Goal: Information Seeking & Learning: Learn about a topic

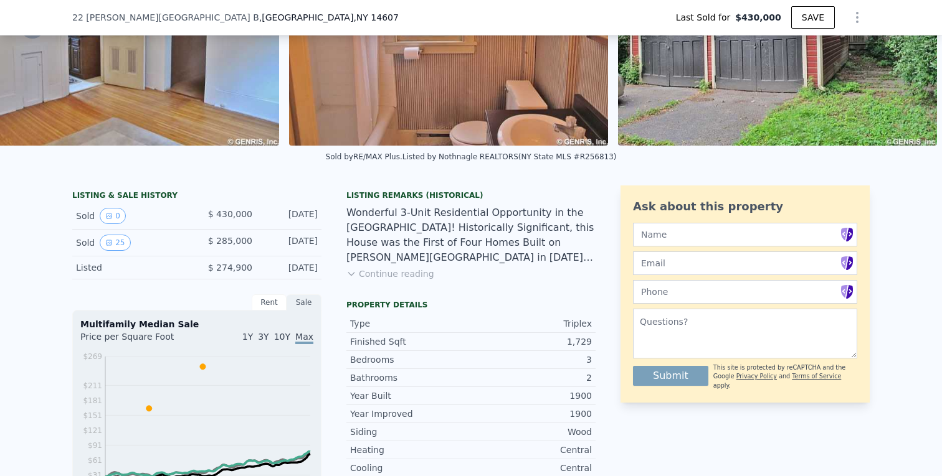
scroll to position [163, 0]
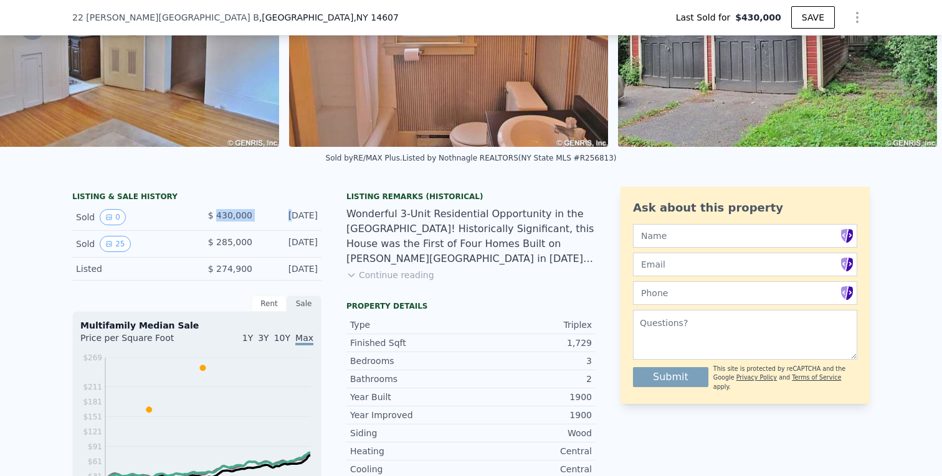
drag, startPoint x: 220, startPoint y: 214, endPoint x: 271, endPoint y: 214, distance: 50.4
click at [270, 214] on div "Sold 0 $ 430,000 [DATE]" at bounding box center [196, 217] width 249 height 27
click at [271, 214] on div "[DATE]" at bounding box center [289, 217] width 55 height 16
drag, startPoint x: 301, startPoint y: 214, endPoint x: 231, endPoint y: 214, distance: 70.4
click at [231, 214] on div "Sold 0 $ 430,000 [DATE]" at bounding box center [196, 217] width 249 height 27
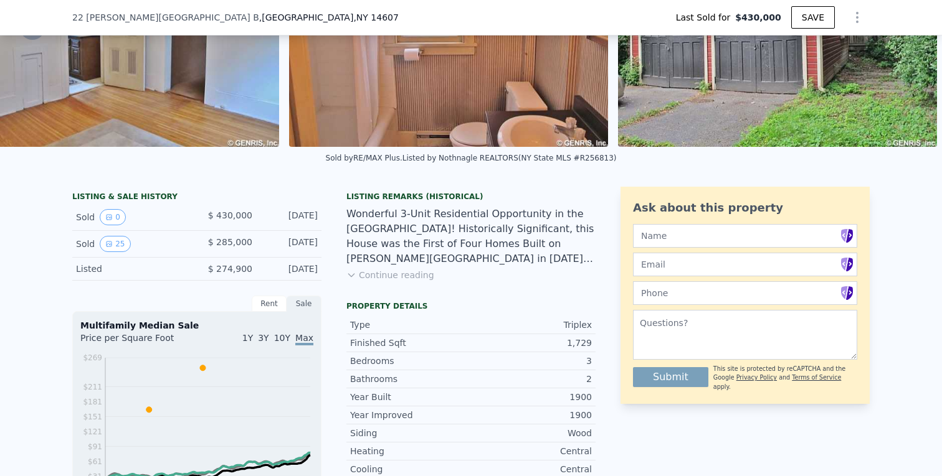
click at [231, 214] on span "$ 430,000" at bounding box center [230, 216] width 44 height 10
drag, startPoint x: 216, startPoint y: 214, endPoint x: 321, endPoint y: 220, distance: 105.4
click at [321, 220] on div "LISTING & SALE HISTORY Sold 0 $ 430,000 [DATE] Sold 25 $ 285,000 [DATE] Listed …" at bounding box center [333, 468] width 523 height 562
drag, startPoint x: 318, startPoint y: 219, endPoint x: 213, endPoint y: 215, distance: 105.3
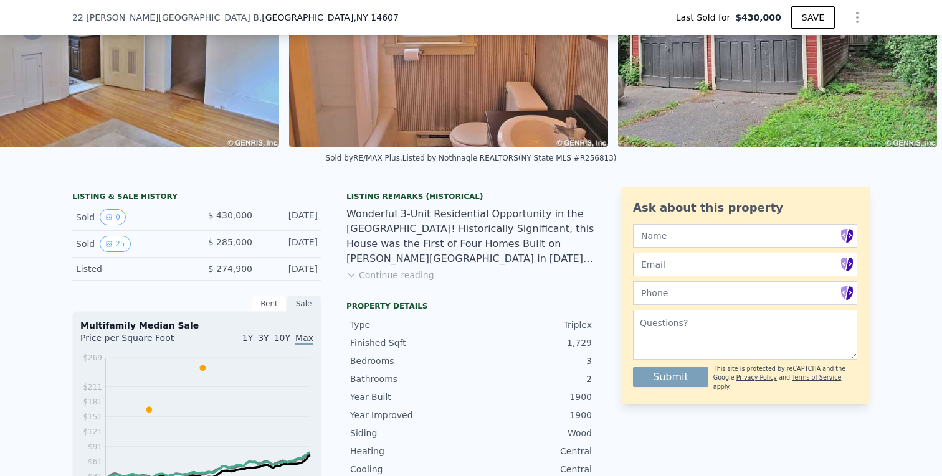
click at [213, 215] on div "Sold 0 $ 430,000 [DATE]" at bounding box center [196, 217] width 249 height 27
click at [213, 215] on span "$ 430,000" at bounding box center [230, 216] width 44 height 10
drag, startPoint x: 208, startPoint y: 215, endPoint x: 305, endPoint y: 217, distance: 97.2
click at [305, 217] on div "Sold 0 $ 430,000 [DATE]" at bounding box center [196, 217] width 249 height 27
click at [305, 217] on div "[DATE]" at bounding box center [289, 217] width 55 height 16
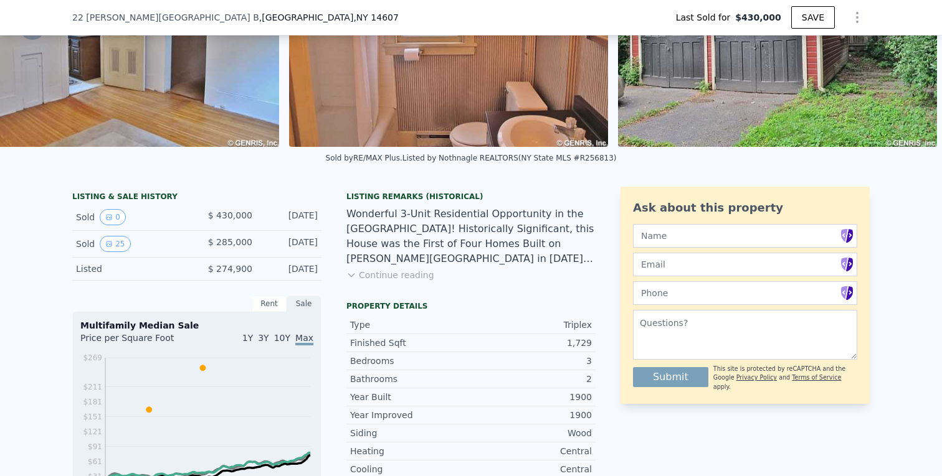
drag, startPoint x: 320, startPoint y: 217, endPoint x: 208, endPoint y: 214, distance: 111.5
click at [208, 214] on div "Sold 0 $ 430,000 [DATE]" at bounding box center [196, 217] width 249 height 27
click at [208, 214] on div "$ 430,000" at bounding box center [224, 217] width 55 height 16
click at [388, 276] on button "Continue reading" at bounding box center [390, 275] width 88 height 12
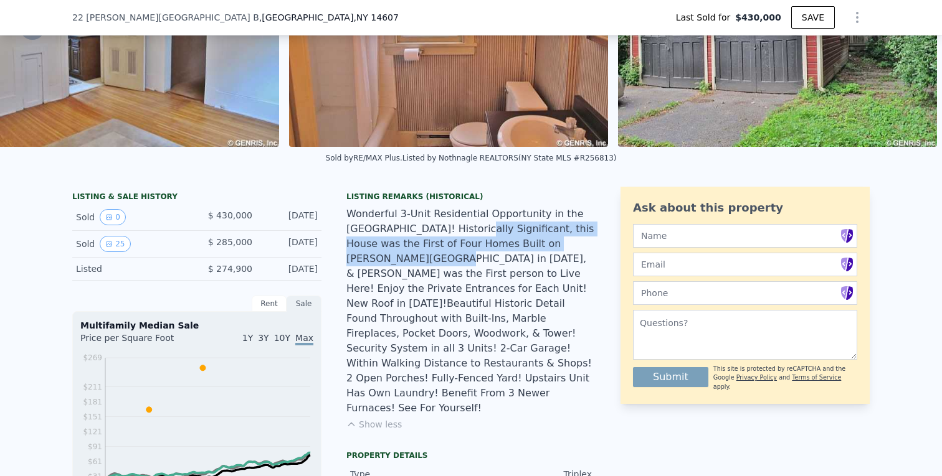
drag, startPoint x: 432, startPoint y: 231, endPoint x: 556, endPoint y: 239, distance: 124.2
click at [556, 239] on div "Wonderful 3-Unit Residential Opportunity in the [GEOGRAPHIC_DATA]! Historically…" at bounding box center [470, 311] width 249 height 209
drag, startPoint x: 557, startPoint y: 245, endPoint x: 390, endPoint y: 242, distance: 167.6
click at [390, 242] on div "Wonderful 3-Unit Residential Opportunity in the [GEOGRAPHIC_DATA]! Historically…" at bounding box center [470, 311] width 249 height 209
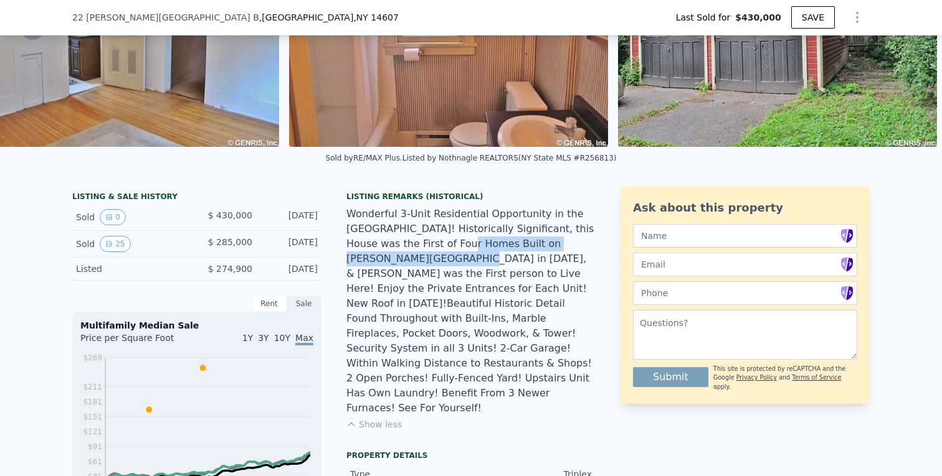
click at [390, 242] on div "Wonderful 3-Unit Residential Opportunity in the [GEOGRAPHIC_DATA]! Historically…" at bounding box center [470, 311] width 249 height 209
drag, startPoint x: 363, startPoint y: 242, endPoint x: 470, endPoint y: 242, distance: 106.5
click at [470, 242] on div "Wonderful 3-Unit Residential Opportunity in the [GEOGRAPHIC_DATA]! Historically…" at bounding box center [470, 311] width 249 height 209
drag, startPoint x: 470, startPoint y: 242, endPoint x: 553, endPoint y: 242, distance: 83.5
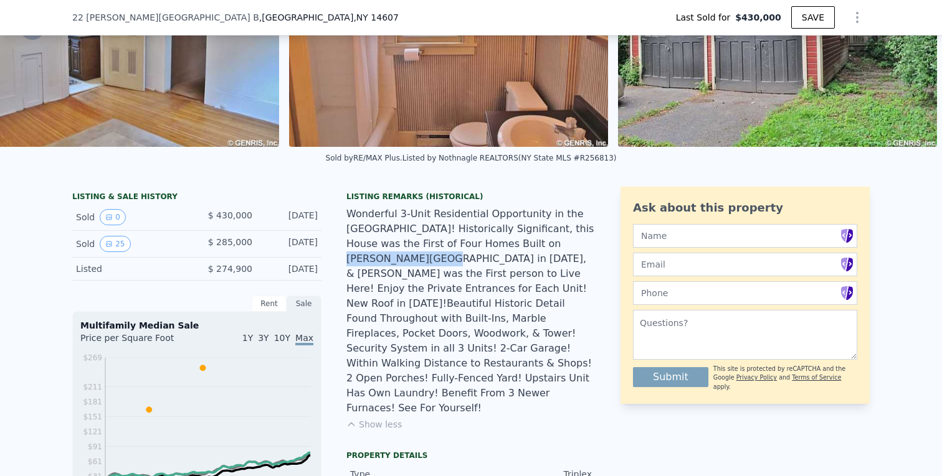
click at [549, 242] on div "Wonderful 3-Unit Residential Opportunity in the [GEOGRAPHIC_DATA]! Historically…" at bounding box center [470, 311] width 249 height 209
click at [553, 242] on div "Wonderful 3-Unit Residential Opportunity in the [GEOGRAPHIC_DATA]! Historically…" at bounding box center [470, 311] width 249 height 209
drag, startPoint x: 553, startPoint y: 242, endPoint x: 436, endPoint y: 247, distance: 117.2
click at [436, 247] on div "Wonderful 3-Unit Residential Opportunity in the [GEOGRAPHIC_DATA]! Historically…" at bounding box center [470, 311] width 249 height 209
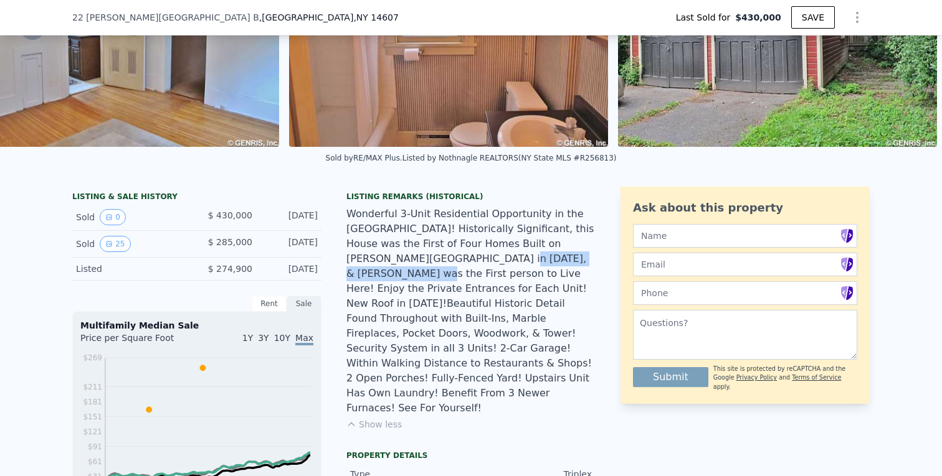
drag, startPoint x: 361, startPoint y: 260, endPoint x: 482, endPoint y: 261, distance: 120.8
click at [482, 261] on div "Wonderful 3-Unit Residential Opportunity in the [GEOGRAPHIC_DATA]! Historically…" at bounding box center [470, 311] width 249 height 209
drag, startPoint x: 443, startPoint y: 262, endPoint x: 557, endPoint y: 263, distance: 114.0
click at [556, 263] on div "Wonderful 3-Unit Residential Opportunity in the [GEOGRAPHIC_DATA]! Historically…" at bounding box center [470, 311] width 249 height 209
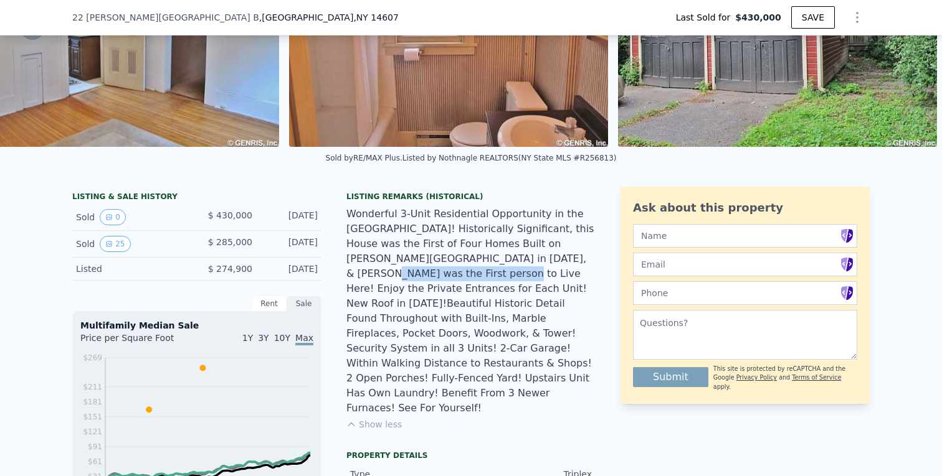
click at [557, 263] on div "Wonderful 3-Unit Residential Opportunity in the [GEOGRAPHIC_DATA]! Historically…" at bounding box center [470, 311] width 249 height 209
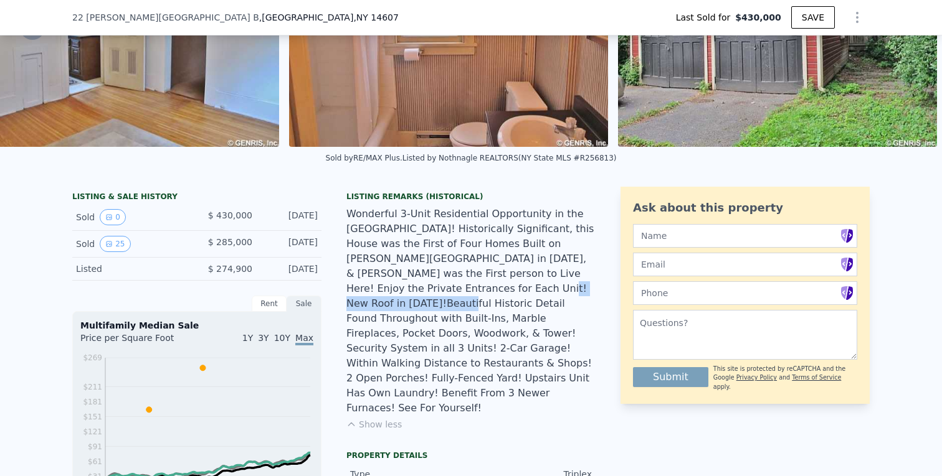
drag, startPoint x: 364, startPoint y: 290, endPoint x: 483, endPoint y: 288, distance: 119.0
click at [483, 289] on div "Wonderful 3-Unit Residential Opportunity in the [GEOGRAPHIC_DATA]! Historically…" at bounding box center [470, 311] width 249 height 209
click at [483, 288] on div "Wonderful 3-Unit Residential Opportunity in the [GEOGRAPHIC_DATA]! Historically…" at bounding box center [470, 311] width 249 height 209
drag, startPoint x: 483, startPoint y: 288, endPoint x: 400, endPoint y: 290, distance: 83.5
click at [400, 290] on div "Wonderful 3-Unit Residential Opportunity in the [GEOGRAPHIC_DATA]! Historically…" at bounding box center [470, 311] width 249 height 209
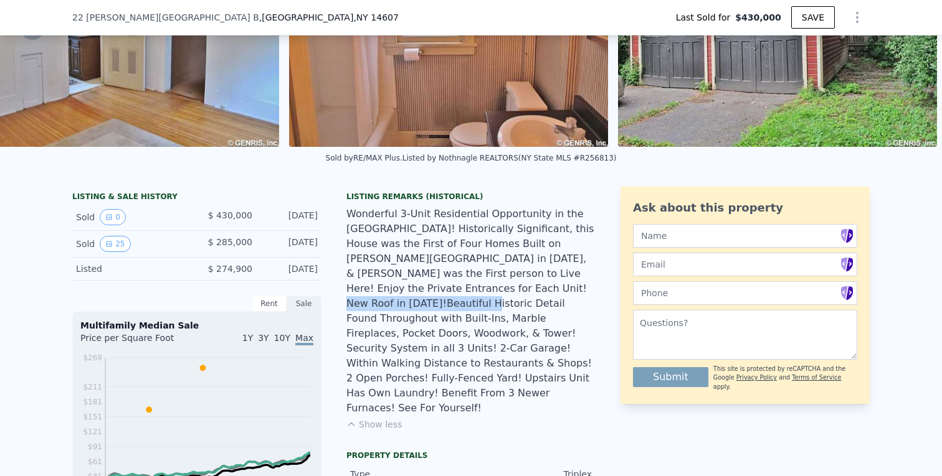
click at [400, 290] on div "Wonderful 3-Unit Residential Opportunity in the [GEOGRAPHIC_DATA]! Historically…" at bounding box center [470, 311] width 249 height 209
drag, startPoint x: 400, startPoint y: 290, endPoint x: 567, endPoint y: 291, distance: 166.9
click at [564, 291] on div "Wonderful 3-Unit Residential Opportunity in the [GEOGRAPHIC_DATA]! Historically…" at bounding box center [470, 311] width 249 height 209
click at [567, 291] on div "Wonderful 3-Unit Residential Opportunity in the [GEOGRAPHIC_DATA]! Historically…" at bounding box center [470, 311] width 249 height 209
drag, startPoint x: 567, startPoint y: 291, endPoint x: 454, endPoint y: 291, distance: 112.7
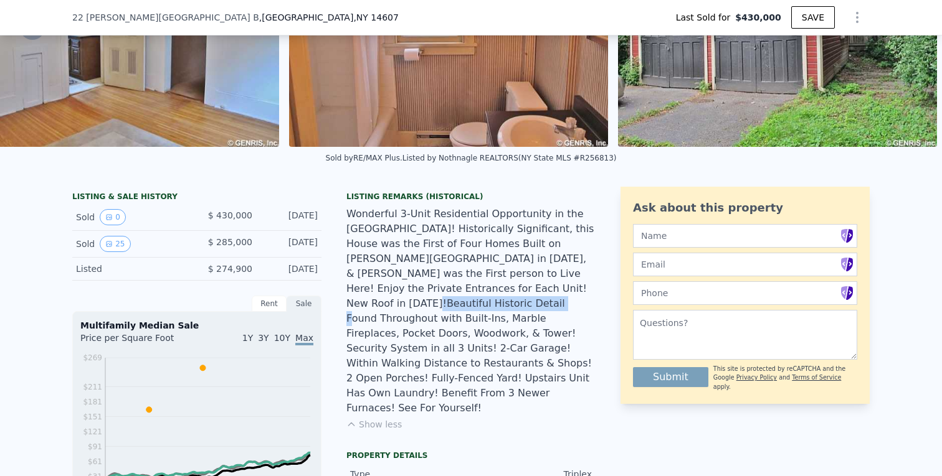
click at [454, 291] on div "Wonderful 3-Unit Residential Opportunity in the [GEOGRAPHIC_DATA]! Historically…" at bounding box center [470, 311] width 249 height 209
drag, startPoint x: 358, startPoint y: 305, endPoint x: 471, endPoint y: 305, distance: 112.7
click at [469, 305] on div "Wonderful 3-Unit Residential Opportunity in the [GEOGRAPHIC_DATA]! Historically…" at bounding box center [470, 311] width 249 height 209
click at [471, 305] on div "Wonderful 3-Unit Residential Opportunity in the [GEOGRAPHIC_DATA]! Historically…" at bounding box center [470, 311] width 249 height 209
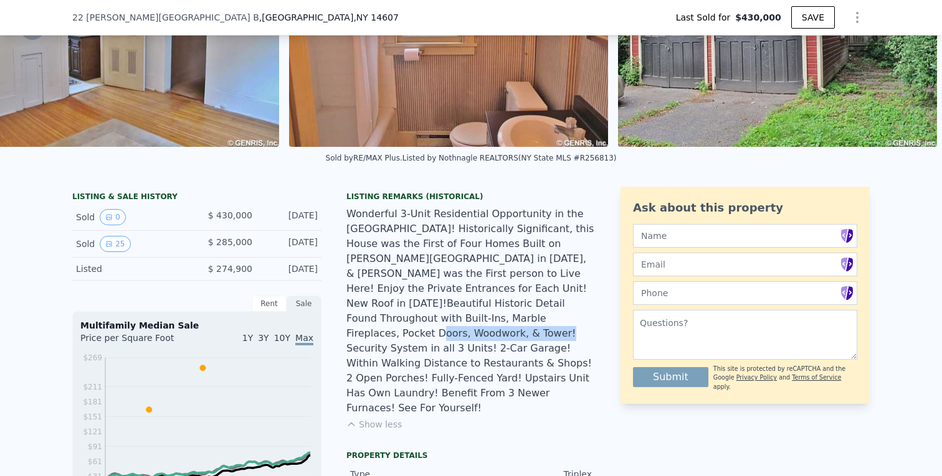
drag, startPoint x: 366, startPoint y: 316, endPoint x: 473, endPoint y: 315, distance: 107.1
click at [473, 315] on div "Wonderful 3-Unit Residential Opportunity in the [GEOGRAPHIC_DATA]! Historically…" at bounding box center [470, 311] width 249 height 209
drag, startPoint x: 370, startPoint y: 334, endPoint x: 480, endPoint y: 333, distance: 109.6
click at [477, 333] on div "Wonderful 3-Unit Residential Opportunity in the [GEOGRAPHIC_DATA]! Historically…" at bounding box center [470, 311] width 249 height 209
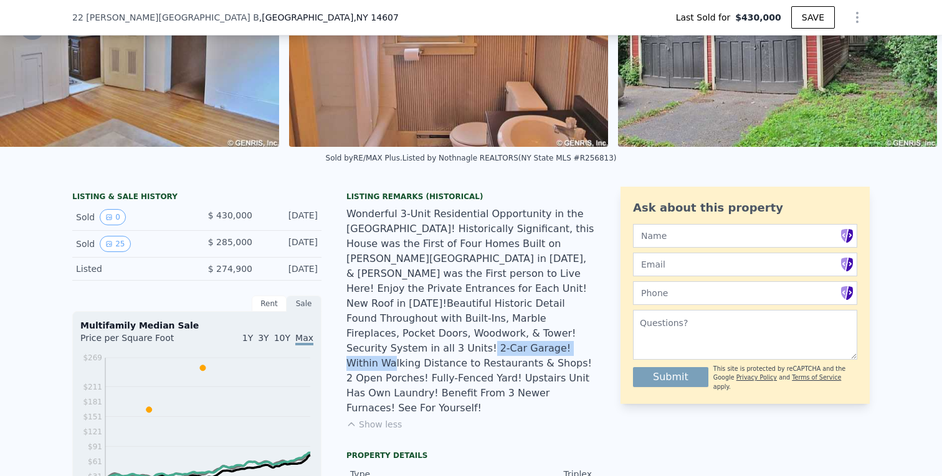
click at [480, 333] on div "Wonderful 3-Unit Residential Opportunity in the [GEOGRAPHIC_DATA]! Historically…" at bounding box center [470, 311] width 249 height 209
drag, startPoint x: 468, startPoint y: 334, endPoint x: 596, endPoint y: 334, distance: 127.7
click at [594, 334] on div "Wonderful 3-Unit Residential Opportunity in the [GEOGRAPHIC_DATA]! Historically…" at bounding box center [470, 311] width 249 height 209
drag, startPoint x: 372, startPoint y: 344, endPoint x: 493, endPoint y: 343, distance: 121.4
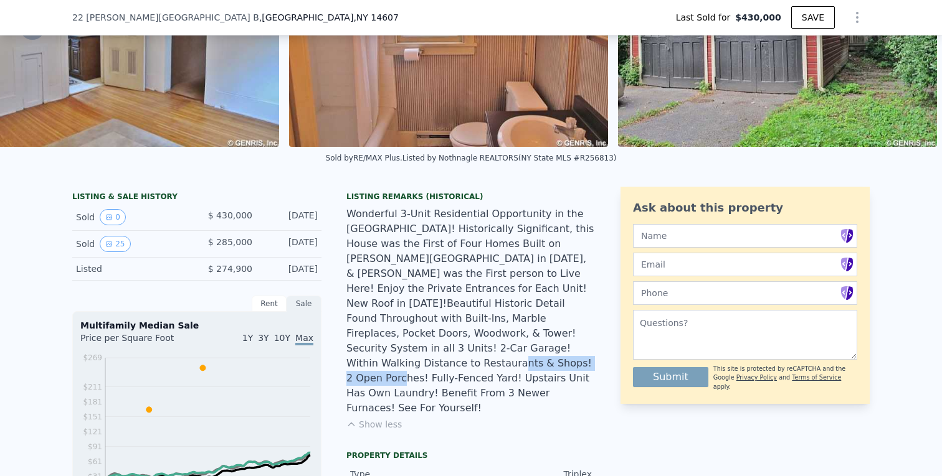
click at [488, 344] on div "Wonderful 3-Unit Residential Opportunity in the [GEOGRAPHIC_DATA]! Historically…" at bounding box center [470, 311] width 249 height 209
click at [493, 343] on div "Wonderful 3-Unit Residential Opportunity in the [GEOGRAPHIC_DATA]! Historically…" at bounding box center [470, 311] width 249 height 209
drag, startPoint x: 493, startPoint y: 343, endPoint x: 424, endPoint y: 344, distance: 68.5
click at [424, 344] on div "Wonderful 3-Unit Residential Opportunity in the [GEOGRAPHIC_DATA]! Historically…" at bounding box center [470, 311] width 249 height 209
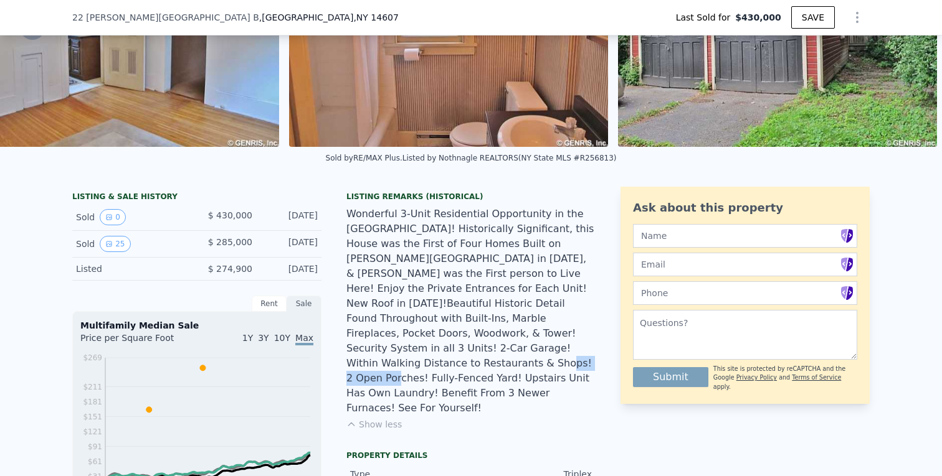
drag, startPoint x: 416, startPoint y: 344, endPoint x: 485, endPoint y: 344, distance: 68.5
click at [480, 344] on div "Wonderful 3-Unit Residential Opportunity in the [GEOGRAPHIC_DATA]! Historically…" at bounding box center [470, 311] width 249 height 209
click at [485, 344] on div "Wonderful 3-Unit Residential Opportunity in the [GEOGRAPHIC_DATA]! Historically…" at bounding box center [470, 311] width 249 height 209
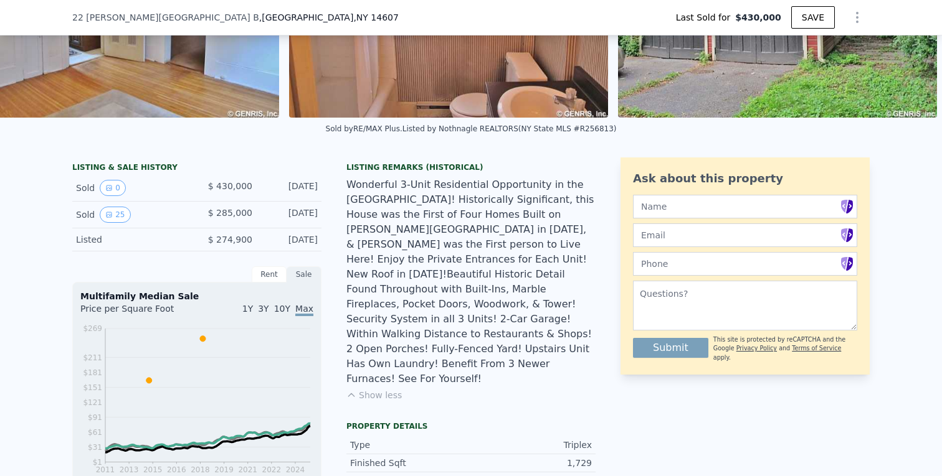
scroll to position [193, 0]
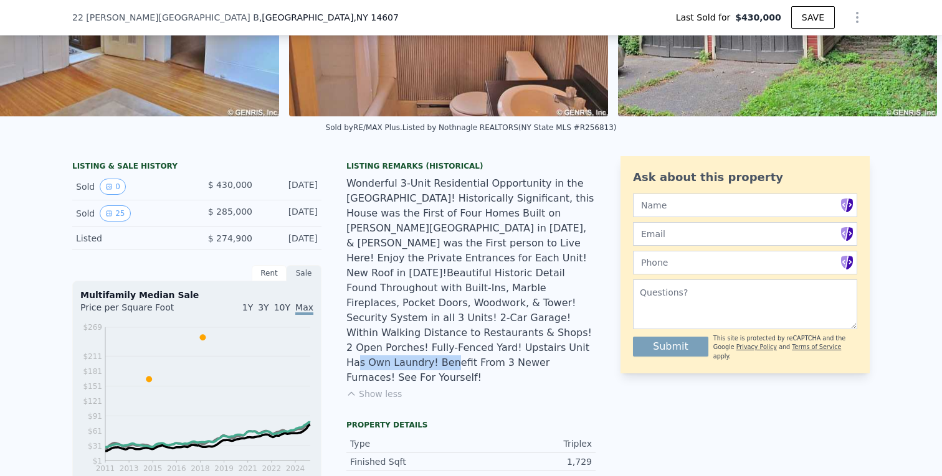
drag, startPoint x: 437, startPoint y: 326, endPoint x: 523, endPoint y: 329, distance: 86.6
click at [521, 329] on div "Wonderful 3-Unit Residential Opportunity in the [GEOGRAPHIC_DATA]! Historically…" at bounding box center [470, 280] width 249 height 209
click at [523, 329] on div "Wonderful 3-Unit Residential Opportunity in the [GEOGRAPHIC_DATA]! Historically…" at bounding box center [470, 280] width 249 height 209
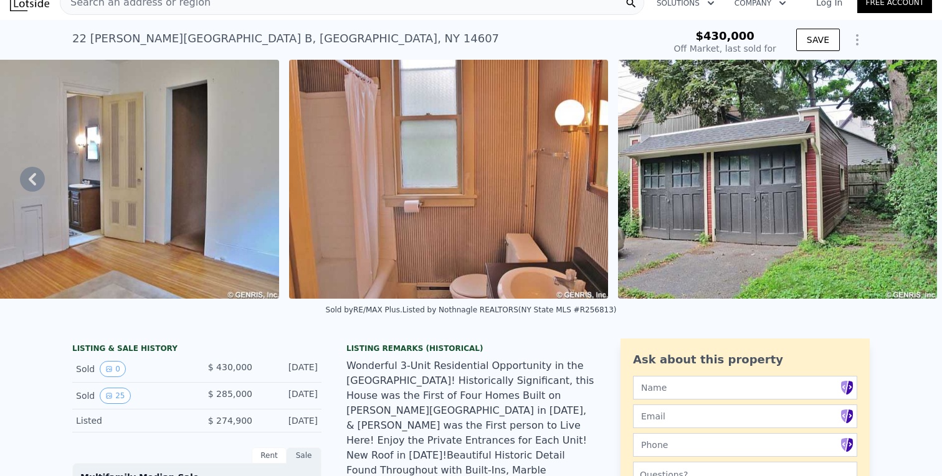
scroll to position [0, 0]
